Goal: Information Seeking & Learning: Learn about a topic

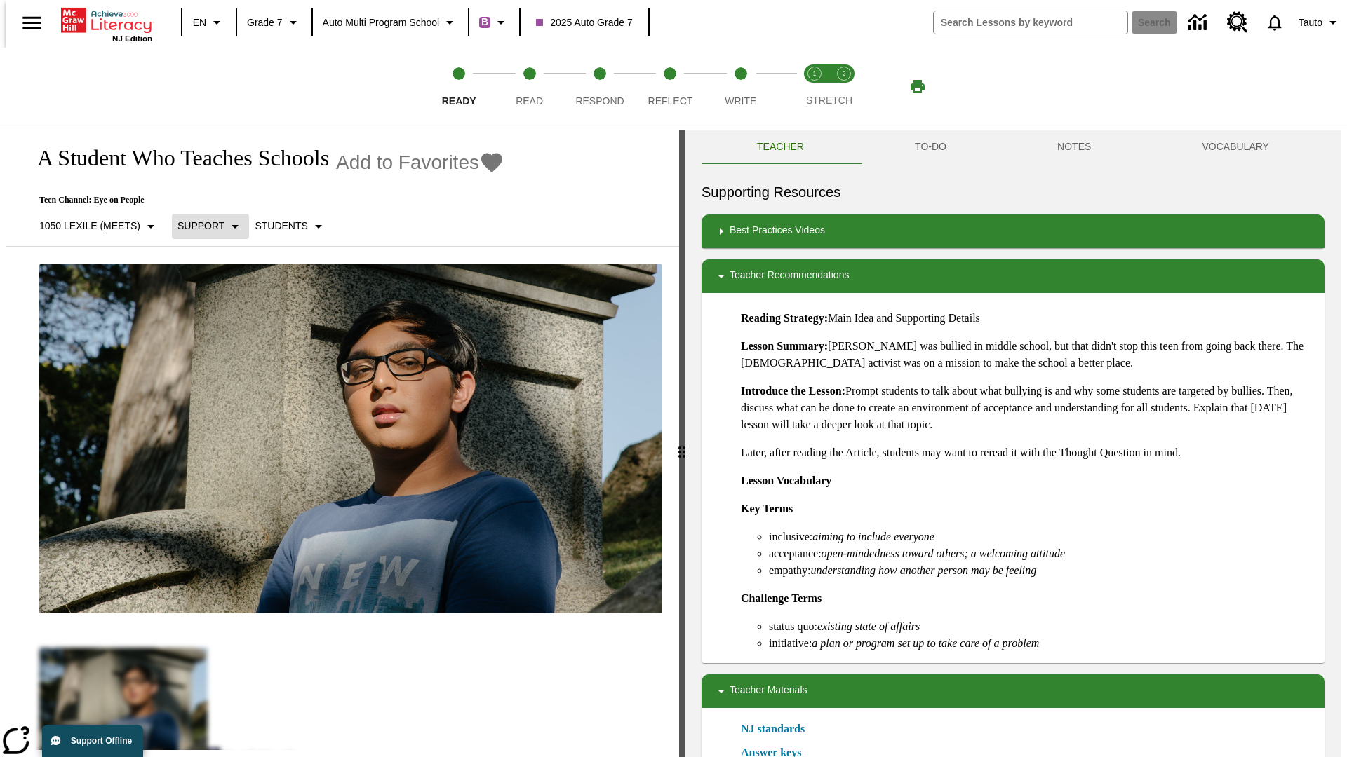
click at [203, 226] on p "Support" at bounding box center [200, 226] width 47 height 15
click at [93, 219] on p "1050 Lexile (Meets)" at bounding box center [89, 226] width 101 height 15
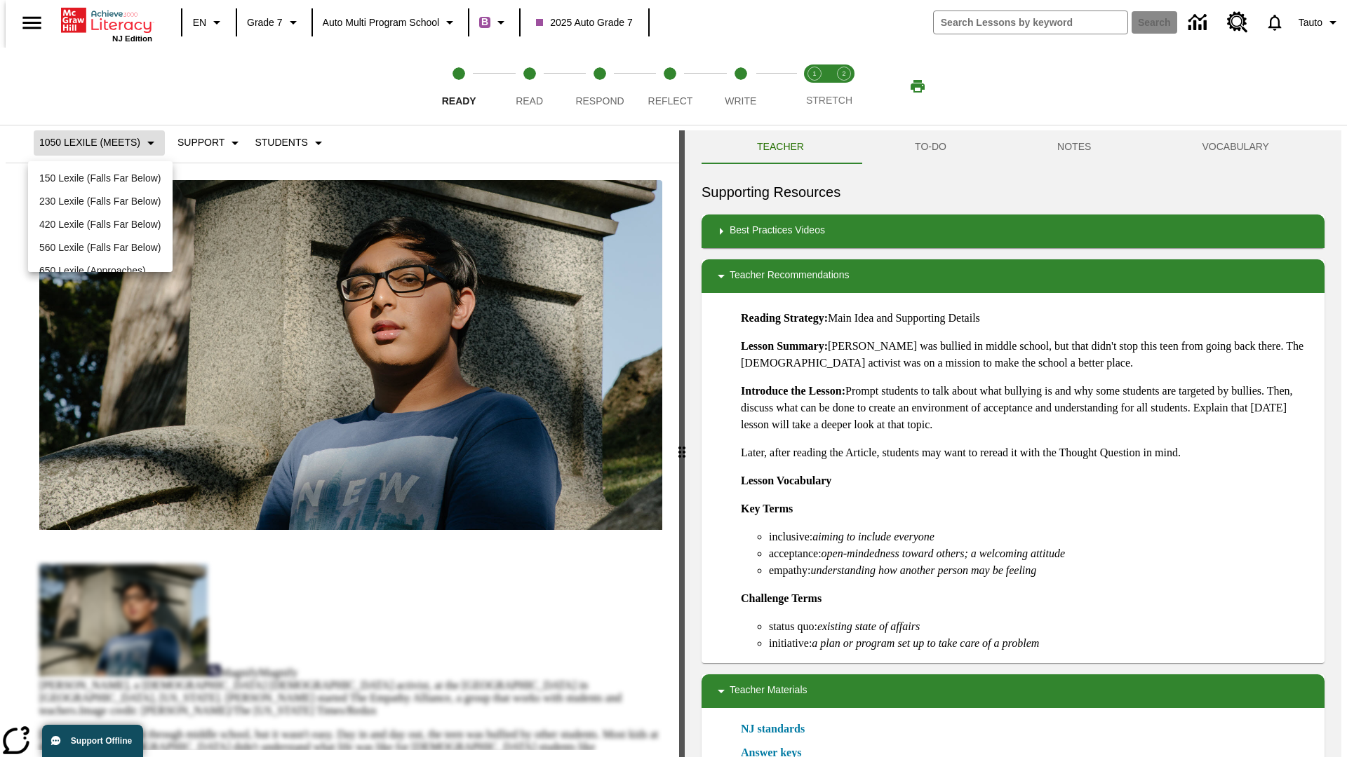
scroll to position [147, 0]
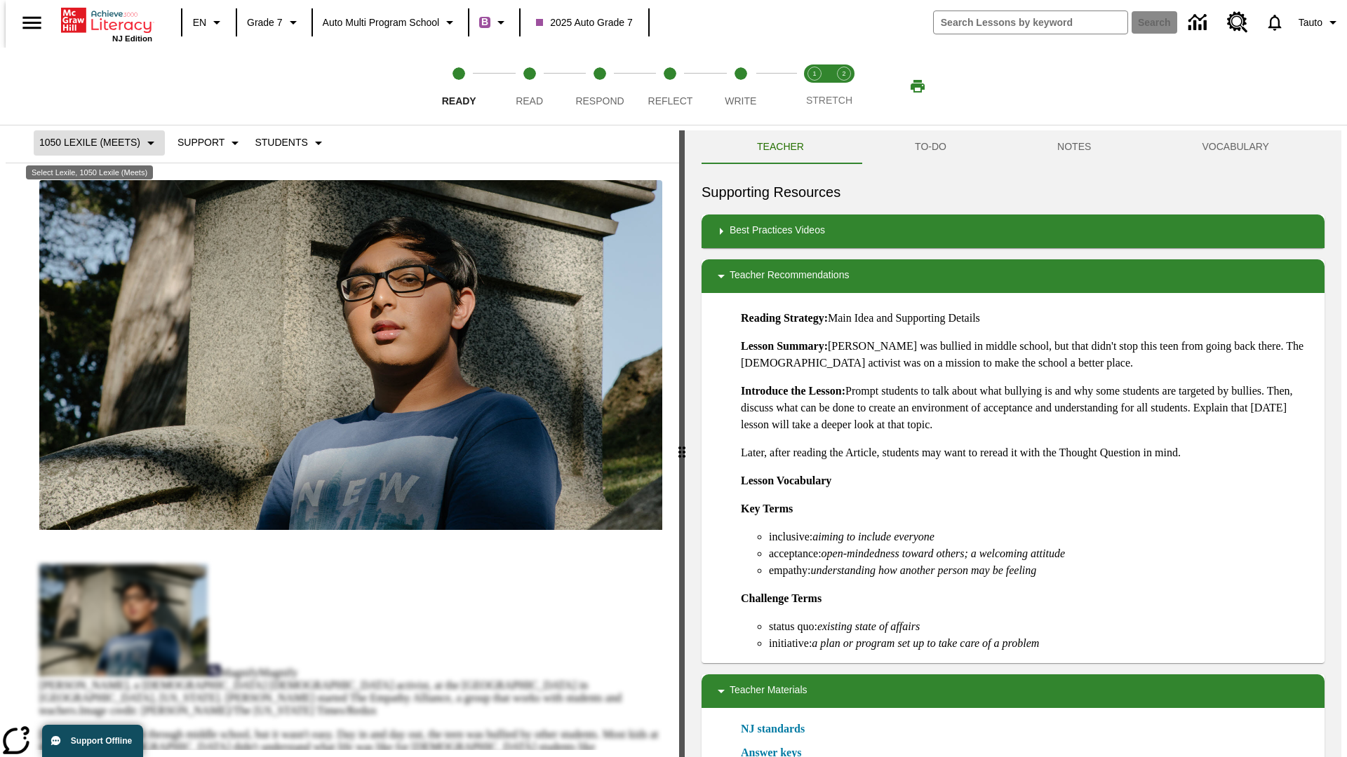
click at [93, 150] on p "1050 Lexile (Meets)" at bounding box center [89, 142] width 101 height 15
